Goal: Task Accomplishment & Management: Manage account settings

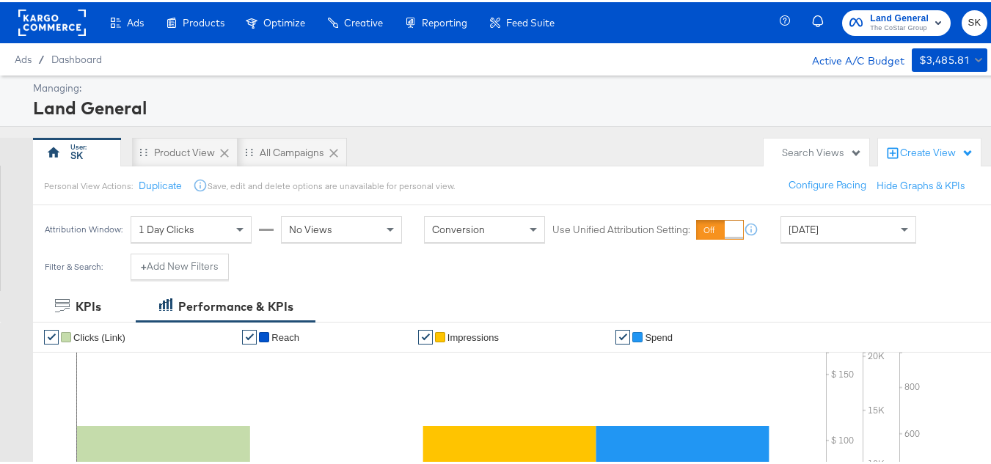
click at [40, 18] on rect at bounding box center [51, 20] width 67 height 26
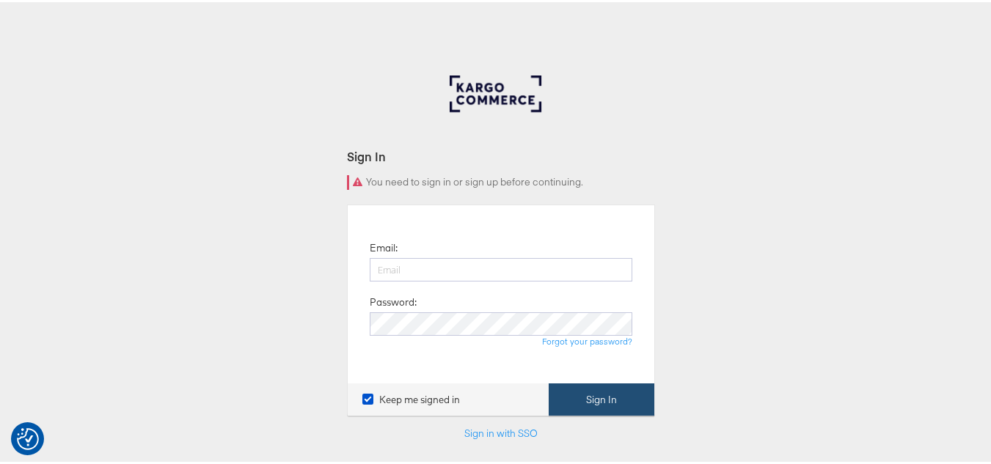
type input "[PERSON_NAME][EMAIL_ADDRESS][DOMAIN_NAME]"
click at [563, 402] on button "Sign In" at bounding box center [602, 398] width 106 height 33
